Goal: Transaction & Acquisition: Purchase product/service

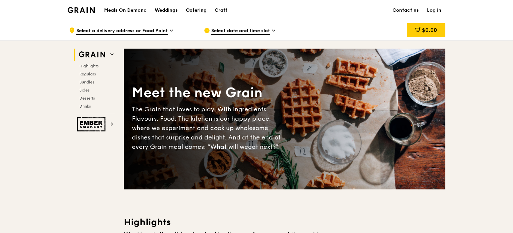
click at [201, 9] on div "Catering" at bounding box center [196, 10] width 21 height 20
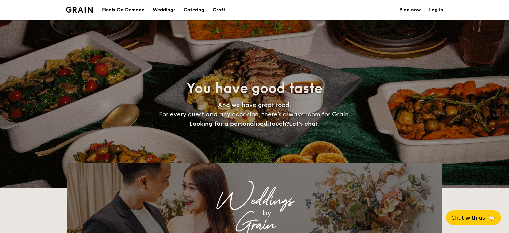
select select
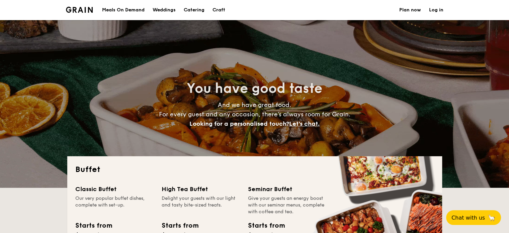
click at [196, 11] on h1 "Catering" at bounding box center [194, 10] width 21 height 20
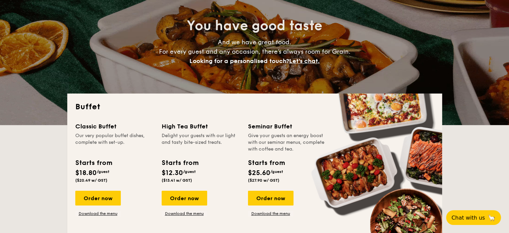
scroll to position [67, 0]
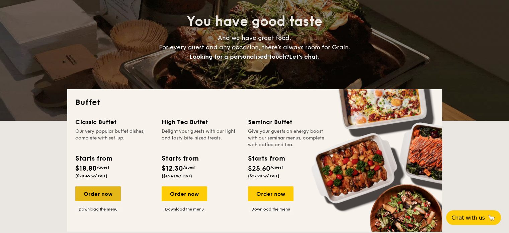
click at [94, 189] on div "Order now" at bounding box center [98, 193] width 46 height 15
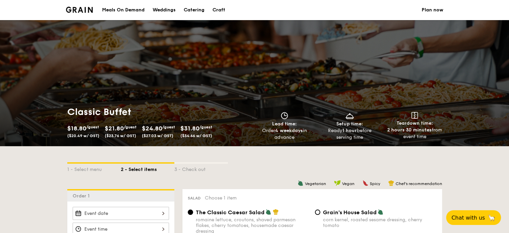
click at [123, 128] on span "$21.80" at bounding box center [114, 127] width 19 height 7
click at [121, 135] on span "($23.76 w/ GST)" at bounding box center [120, 135] width 31 height 5
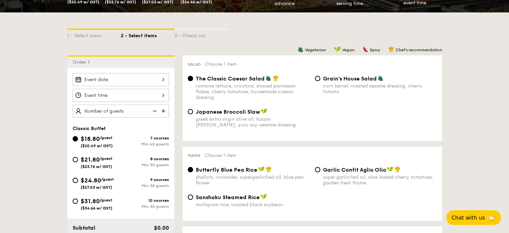
scroll to position [134, 0]
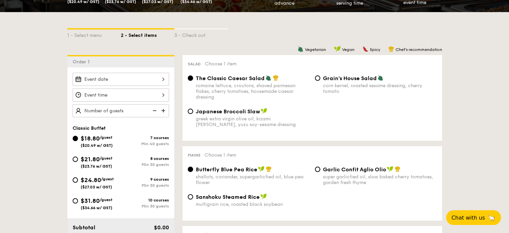
click at [78, 159] on div "$21.80 /guest ($23.76 w/ GST)" at bounding box center [97, 161] width 48 height 14
click at [78, 159] on input "$21.80 /guest ($23.76 w/ GST) 8 courses Min 30 guests" at bounding box center [75, 158] width 5 height 5
radio input "true"
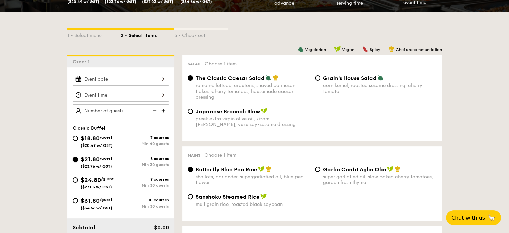
radio input "true"
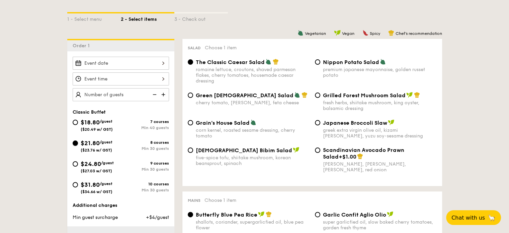
scroll to position [100, 0]
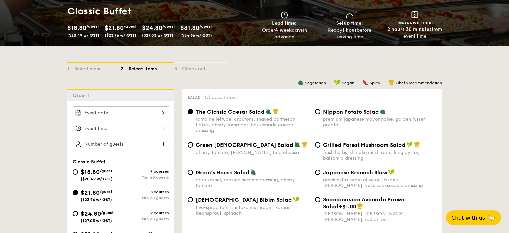
click at [163, 113] on div at bounding box center [121, 112] width 96 height 13
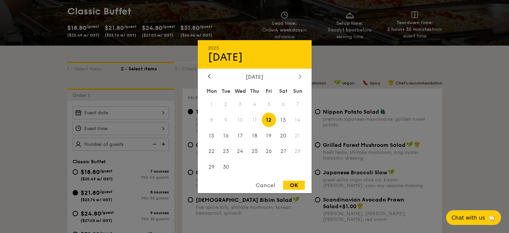
click at [301, 77] on div at bounding box center [300, 76] width 6 height 6
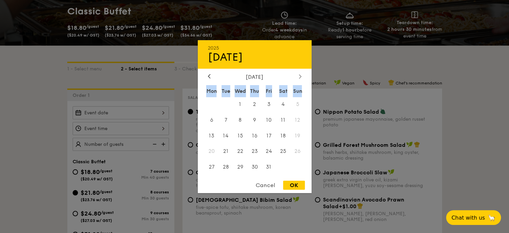
click at [301, 77] on div at bounding box center [300, 76] width 6 height 6
click at [270, 135] on span "14" at bounding box center [269, 135] width 14 height 14
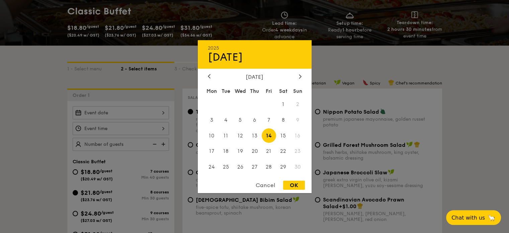
click at [295, 183] on div "OK" at bounding box center [294, 184] width 22 height 9
type input "Nov 14, 2025"
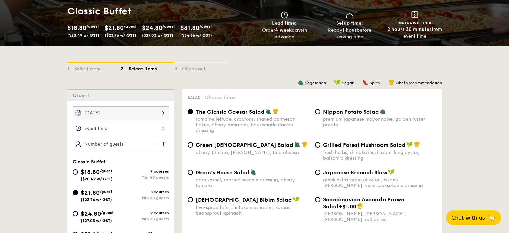
click at [162, 129] on div "12 1 2 3 4 5 6 7 8 9 10 11 00 15 30 45 am pm Cancel OK" at bounding box center [121, 128] width 96 height 13
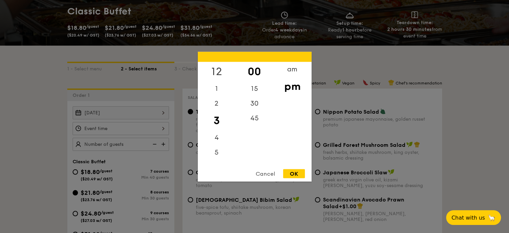
click at [217, 70] on div "12" at bounding box center [217, 71] width 38 height 19
click at [293, 89] on div "pm" at bounding box center [292, 85] width 38 height 19
click at [292, 173] on div "OK" at bounding box center [294, 173] width 22 height 9
type input "12:00PM"
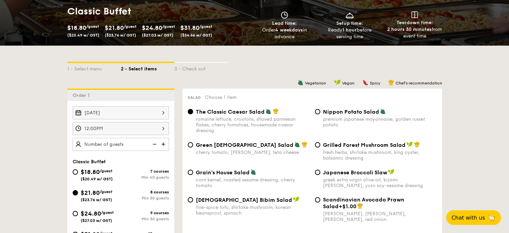
click at [164, 144] on img at bounding box center [164, 144] width 10 height 13
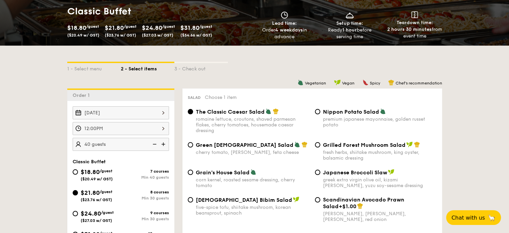
click at [164, 144] on img at bounding box center [164, 144] width 10 height 13
click at [153, 144] on img at bounding box center [154, 144] width 10 height 13
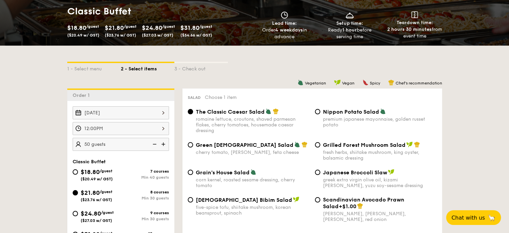
type input "45 guests"
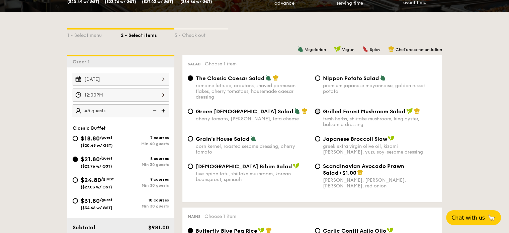
click at [319, 113] on input "Grilled Forest Mushroom Salad fresh herbs, shiitake mushroom, king oyster, bals…" at bounding box center [317, 110] width 5 height 5
radio input "true"
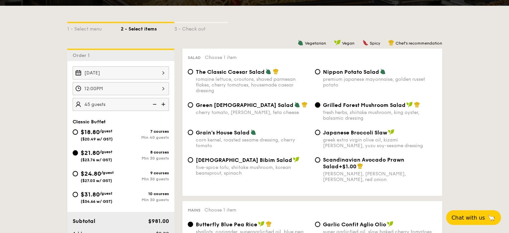
scroll to position [268, 0]
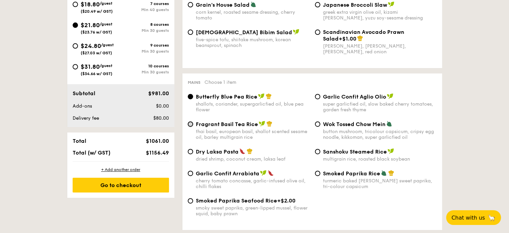
click at [189, 126] on input "Fragrant Basil Tea Rice thai basil, european basil, shallot scented sesame oil,…" at bounding box center [190, 123] width 5 height 5
radio input "true"
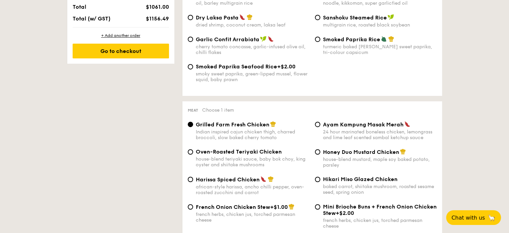
scroll to position [435, 0]
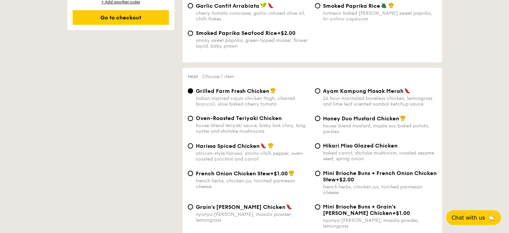
click at [317, 97] on div "Ayam Kampung Masak Merah 24 hour marinated boneless chicken, lemongrass and lim…" at bounding box center [375, 96] width 127 height 19
click at [317, 93] on input "Ayam Kampung Masak Merah 24 hour marinated boneless chicken, lemongrass and lim…" at bounding box center [317, 90] width 5 height 5
radio input "true"
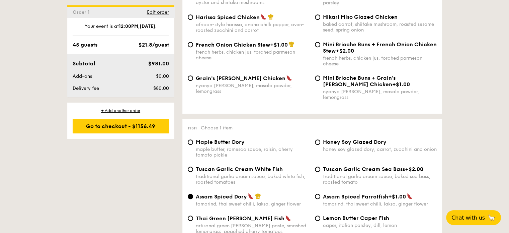
scroll to position [602, 0]
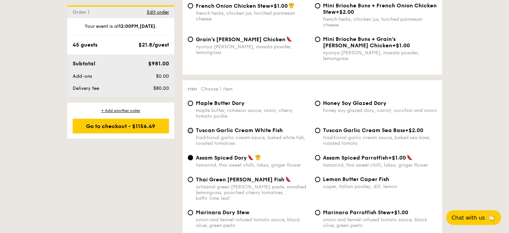
click at [191, 128] on input "Tuscan Garlic Cream White Fish traditional garlic cream sauce, baked white fish…" at bounding box center [190, 130] width 5 height 5
radio input "true"
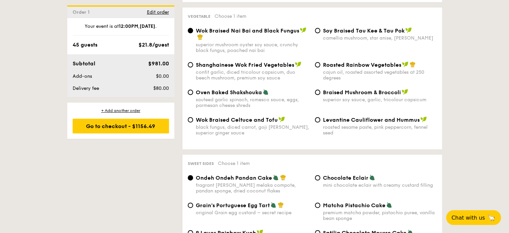
scroll to position [937, 0]
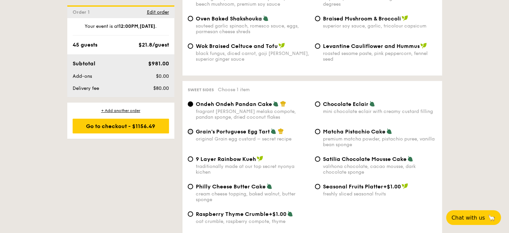
click at [190, 130] on input "Grain's Portuguese Egg Tart original Grain egg custard – secret recipe" at bounding box center [190, 131] width 5 height 5
radio input "true"
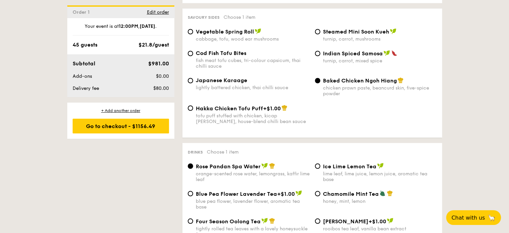
scroll to position [1037, 0]
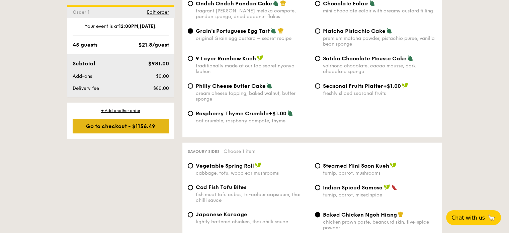
click at [124, 127] on div "Go to checkout - $1156.49" at bounding box center [121, 125] width 96 height 15
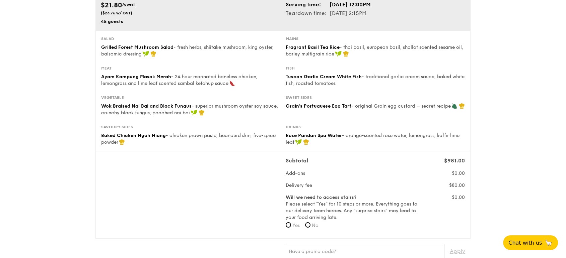
scroll to position [145, 0]
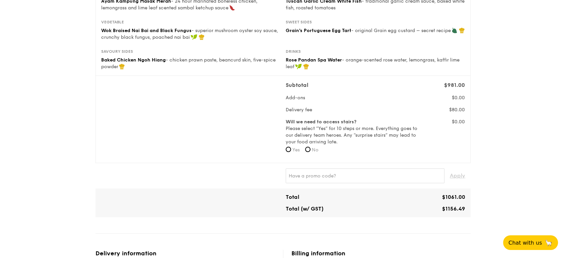
click at [509, 104] on div "1 - Select menu 2 - Select items 3 - Check out Classic Buffet $21.80 /guest ($2…" at bounding box center [283, 230] width 566 height 750
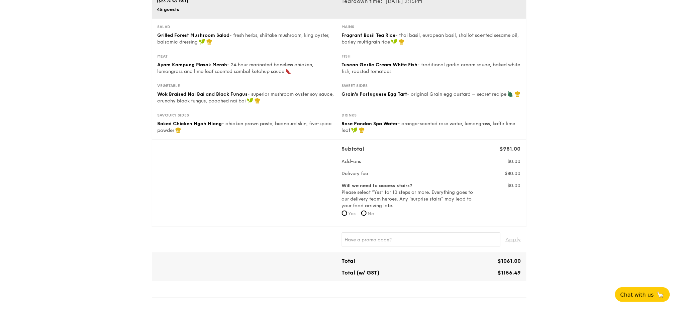
scroll to position [56, 0]
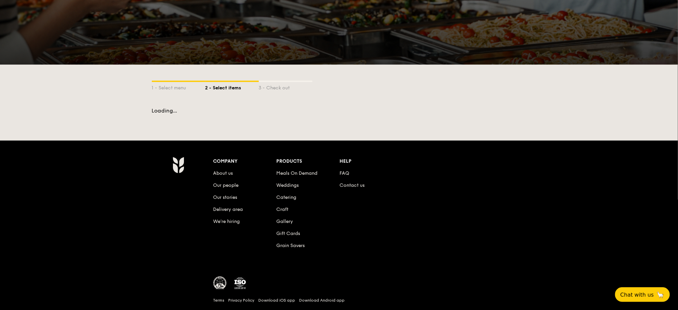
scroll to position [84, 0]
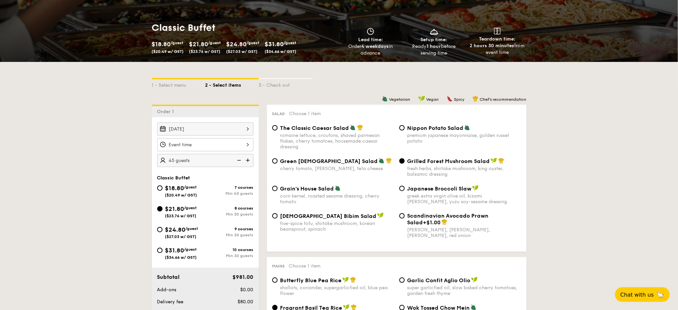
select select
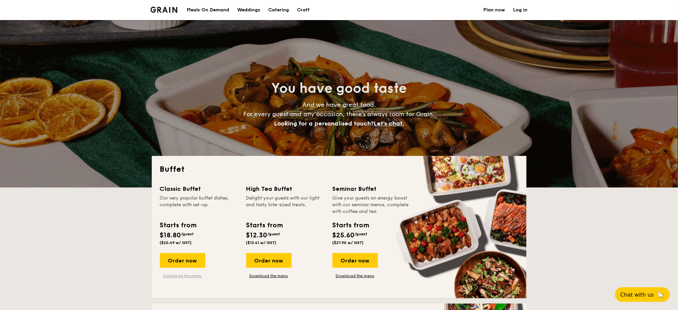
click at [186, 232] on link "Download the menu" at bounding box center [183, 275] width 46 height 5
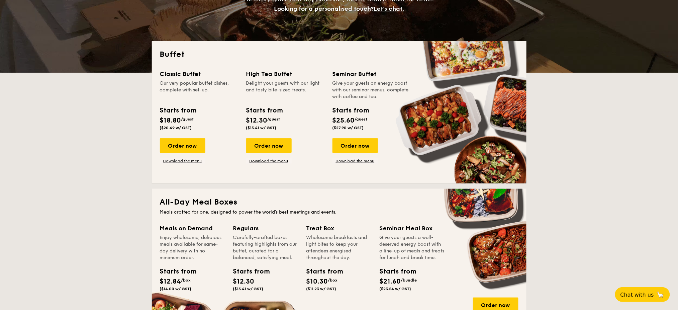
scroll to position [134, 0]
